Goal: Information Seeking & Learning: Learn about a topic

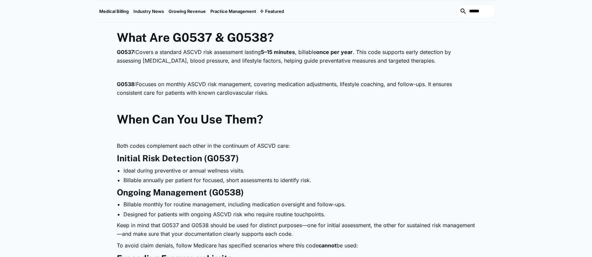
scroll to position [431, 0]
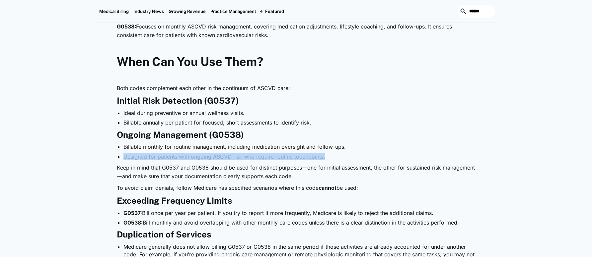
drag, startPoint x: 327, startPoint y: 160, endPoint x: 121, endPoint y: 154, distance: 206.3
click at [121, 154] on ul "Billable monthly for routine management, including medication oversight and fol…" at bounding box center [296, 151] width 358 height 17
drag, startPoint x: 121, startPoint y: 154, endPoint x: 94, endPoint y: 184, distance: 40.8
click at [94, 184] on div "Medical Billing [DATE] HCPCS G0537 & G0538: Drive Revenue While Enhancing Patie…" at bounding box center [296, 181] width 592 height 1093
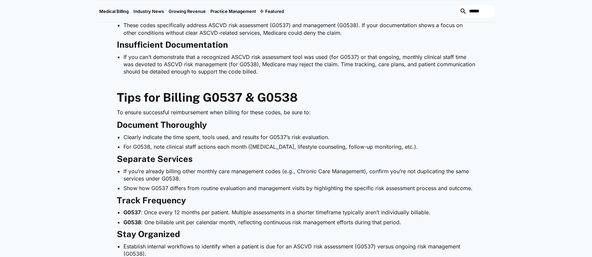
scroll to position [696, 0]
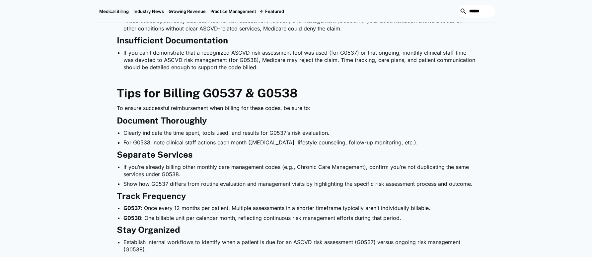
drag, startPoint x: 123, startPoint y: 142, endPoint x: 435, endPoint y: 143, distance: 311.7
click at [435, 143] on li "For G0538, note clinical staff actions each month ([MEDICAL_DATA], lifestyle co…" at bounding box center [298, 142] width 351 height 7
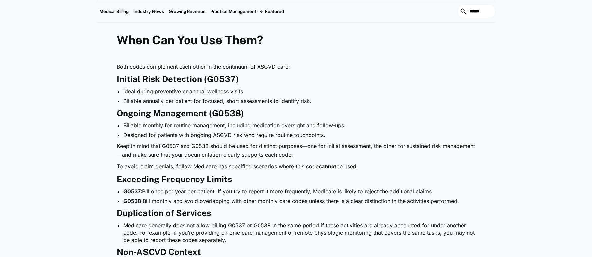
scroll to position [464, 0]
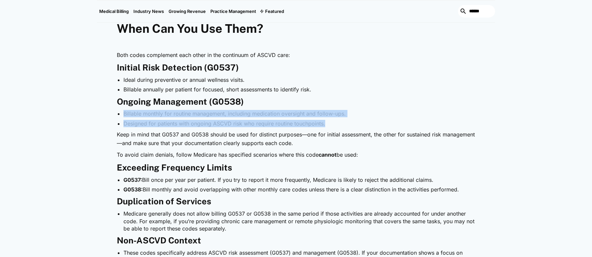
drag, startPoint x: 118, startPoint y: 114, endPoint x: 332, endPoint y: 125, distance: 214.1
click at [332, 125] on ul "Billable monthly for routine management, including medication oversight and fol…" at bounding box center [296, 118] width 358 height 17
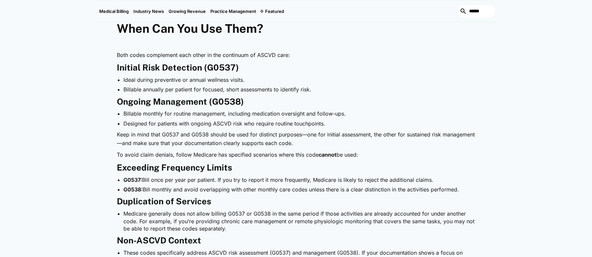
click at [304, 144] on p "Keep in mind that G0537 and G0538 should be used for distinct purposes—one for …" at bounding box center [296, 139] width 358 height 17
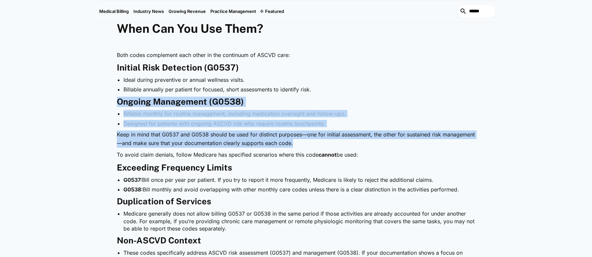
drag, startPoint x: 298, startPoint y: 144, endPoint x: 115, endPoint y: 103, distance: 187.1
drag, startPoint x: 115, startPoint y: 103, endPoint x: 145, endPoint y: 104, distance: 29.9
copy div "Ongoing Management (G0538) Billable monthly for routine management, including m…"
